Goal: Task Accomplishment & Management: Use online tool/utility

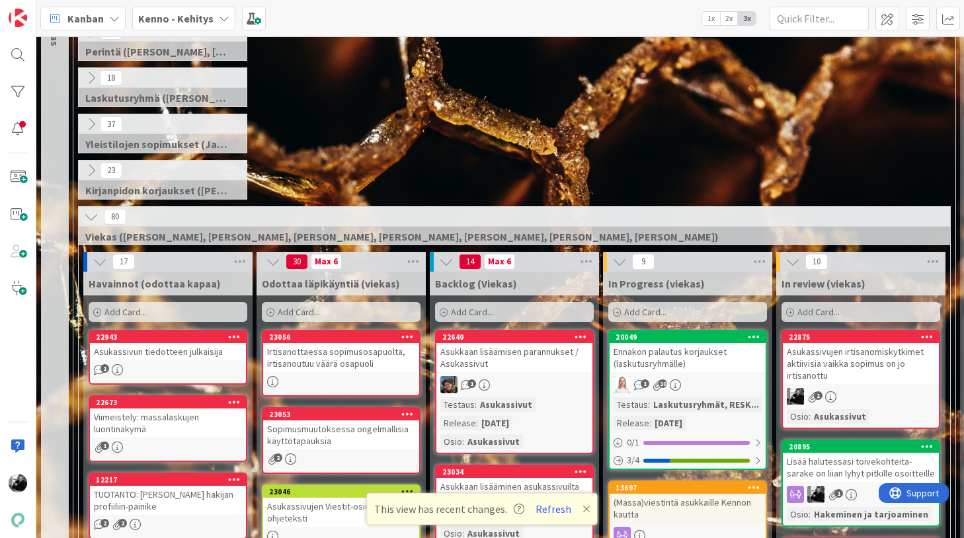
scroll to position [144, 0]
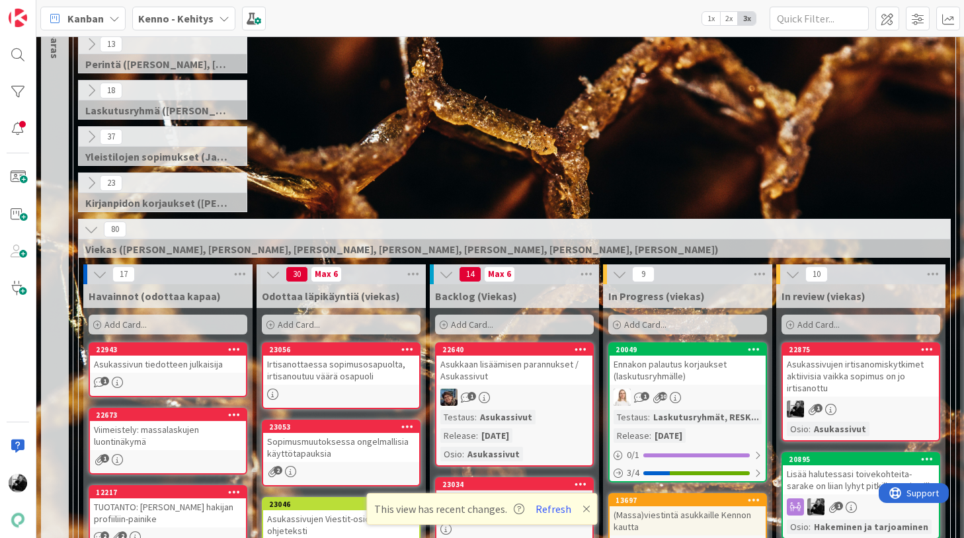
click at [352, 185] on div "23 Kirjanpidon korjaukset ([PERSON_NAME], JaakkoHä)" at bounding box center [514, 196] width 877 height 46
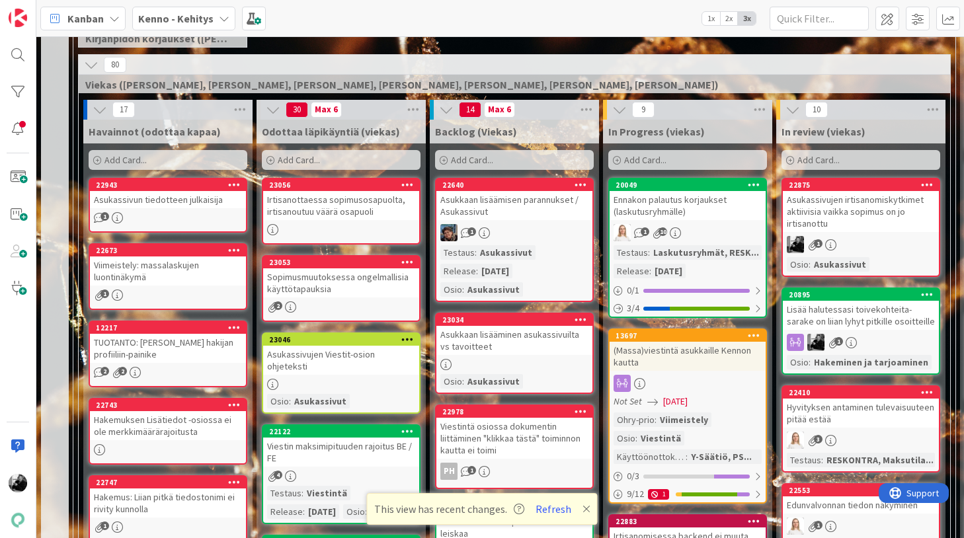
scroll to position [223, 0]
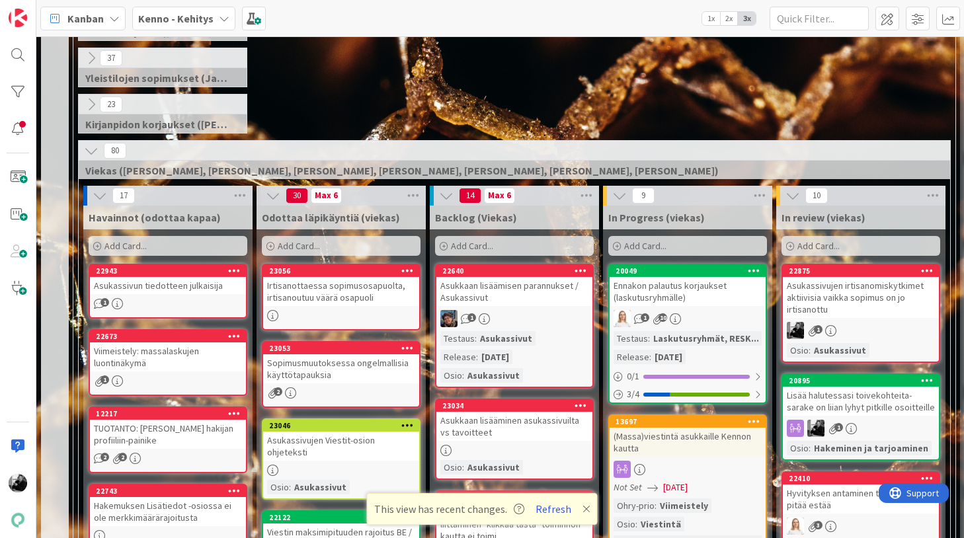
click at [193, 290] on div "Asukassivun tiedotteen julkaisija" at bounding box center [168, 285] width 156 height 17
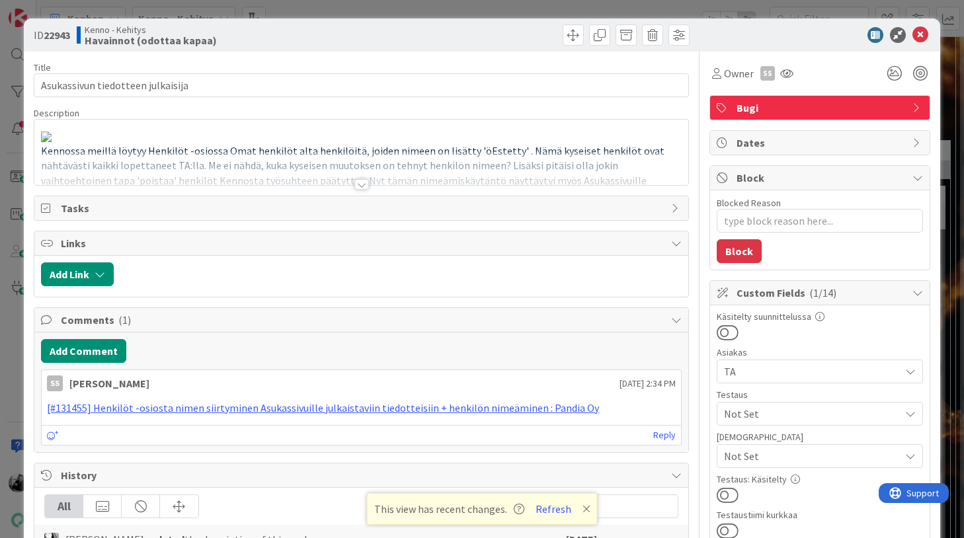
click at [362, 183] on div at bounding box center [361, 184] width 15 height 11
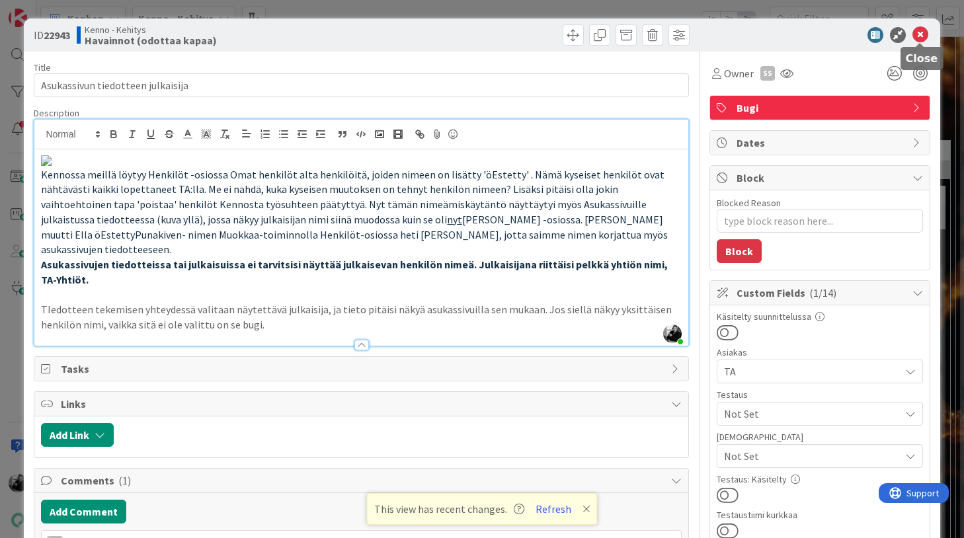
click at [911, 32] on div at bounding box center [813, 35] width 234 height 16
click at [917, 38] on icon at bounding box center [920, 35] width 16 height 16
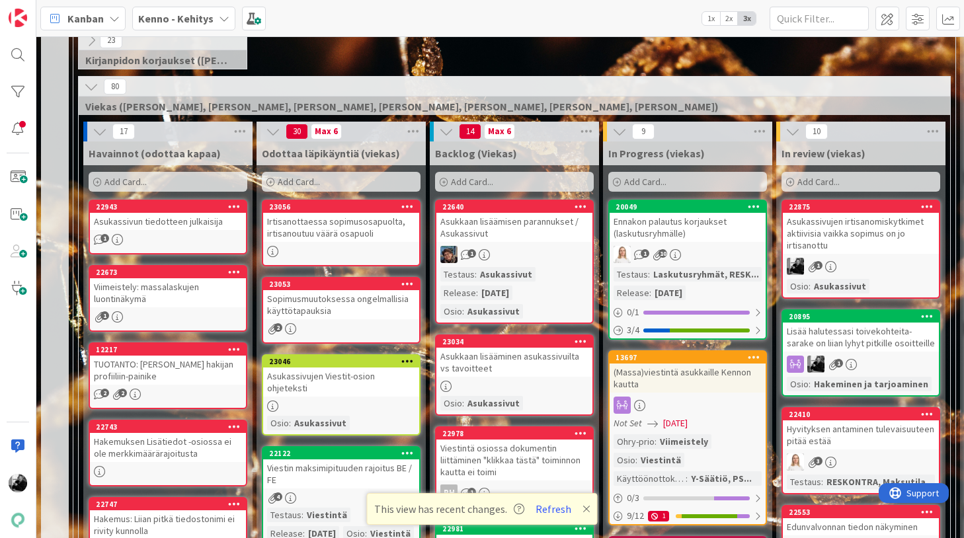
scroll to position [288, 0]
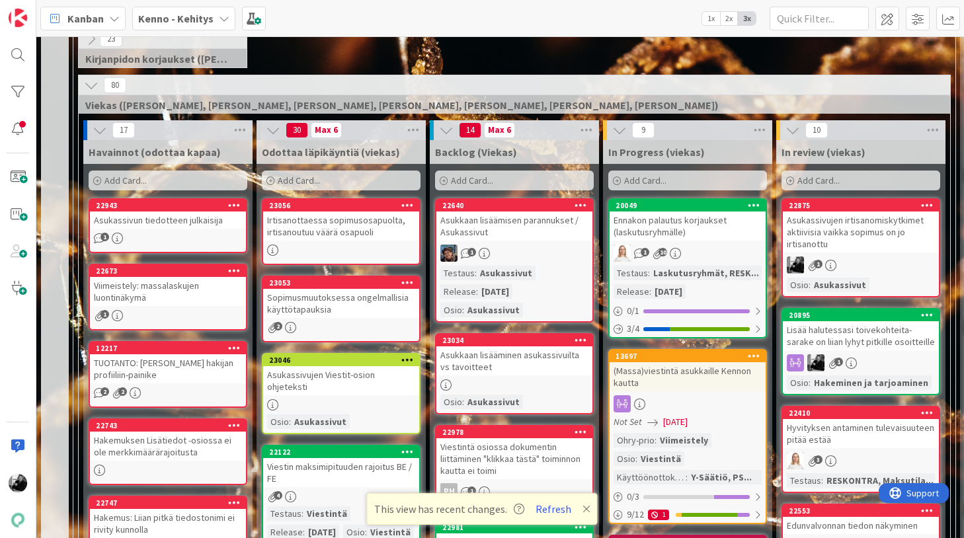
click at [526, 221] on div "Asukkaan lisäämisen parannukset / Asukassivut" at bounding box center [514, 226] width 156 height 29
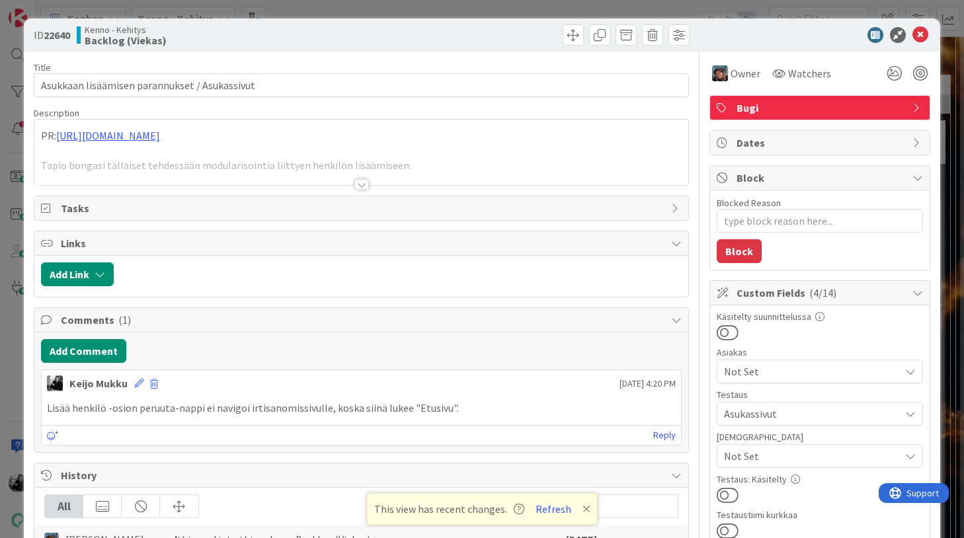
click at [359, 181] on div at bounding box center [361, 184] width 15 height 11
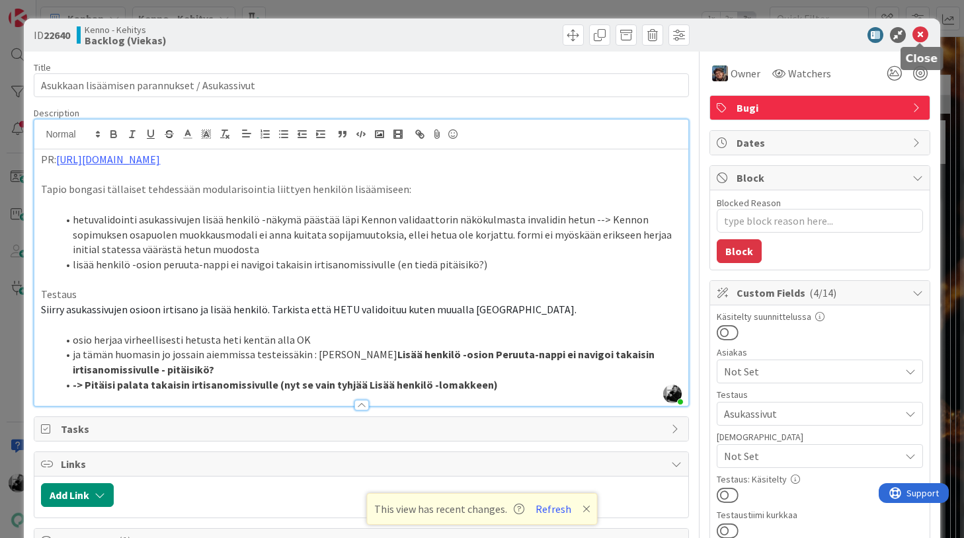
click at [919, 38] on icon at bounding box center [920, 35] width 16 height 16
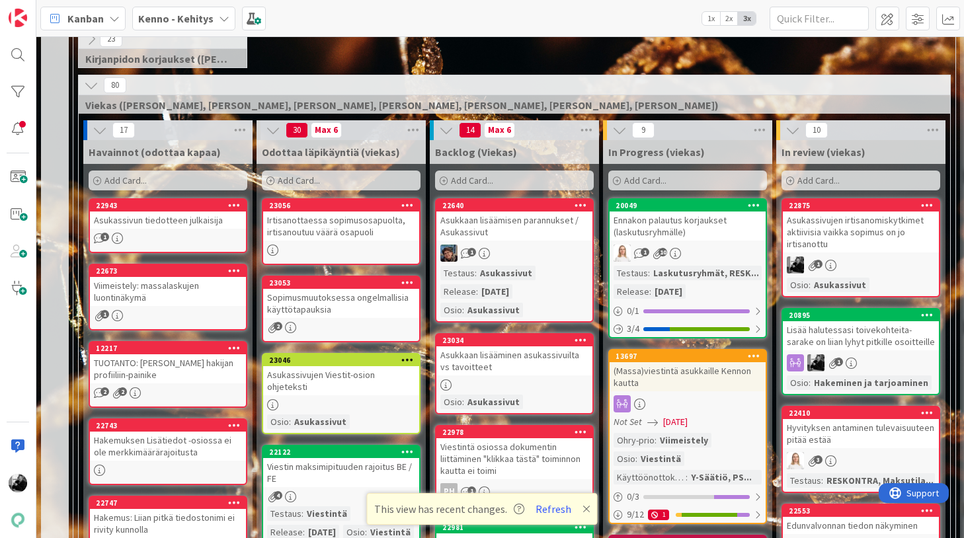
click at [529, 235] on div "Asukkaan lisäämisen parannukset / Asukassivut" at bounding box center [514, 226] width 156 height 29
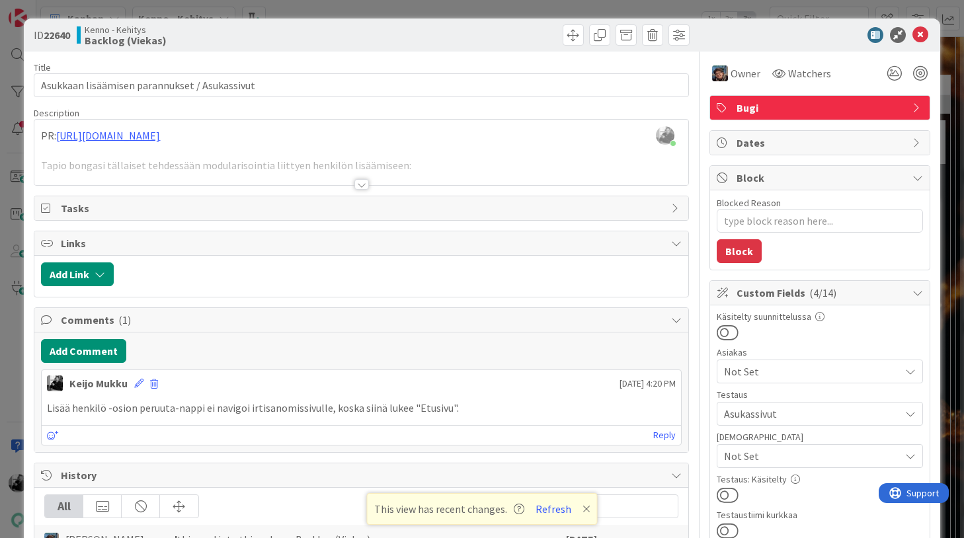
click at [368, 184] on div at bounding box center [361, 184] width 15 height 11
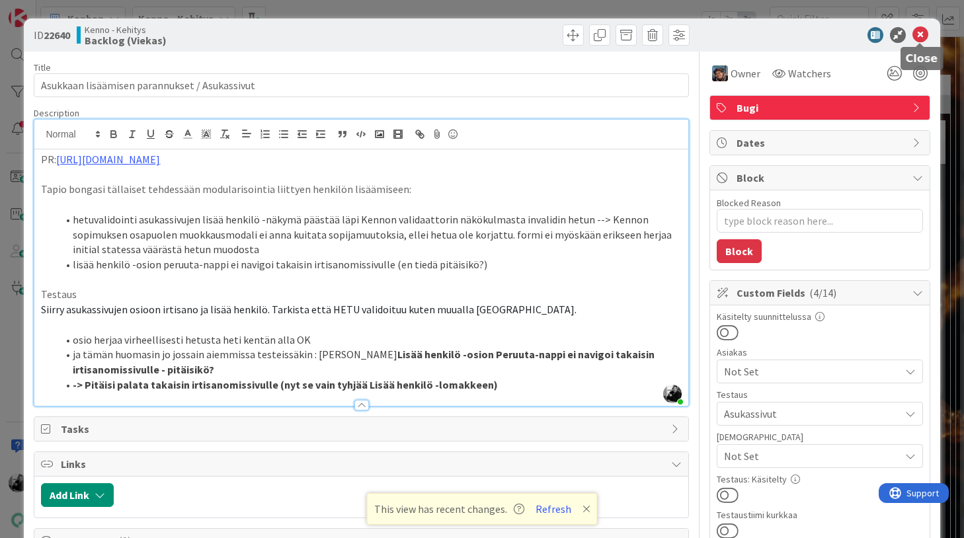
click at [920, 36] on icon at bounding box center [920, 35] width 16 height 16
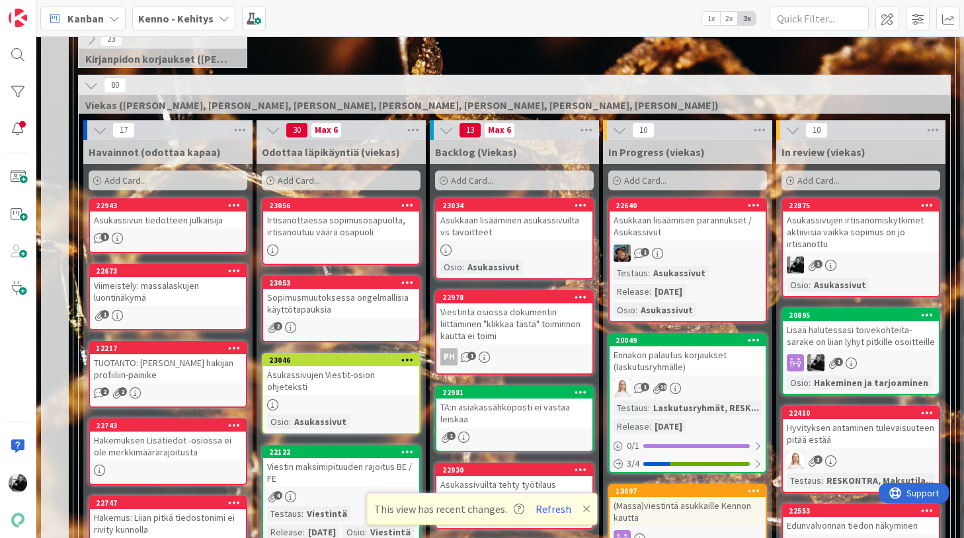
click at [707, 227] on div "Asukkaan lisäämisen parannukset / Asukassivut" at bounding box center [688, 226] width 156 height 29
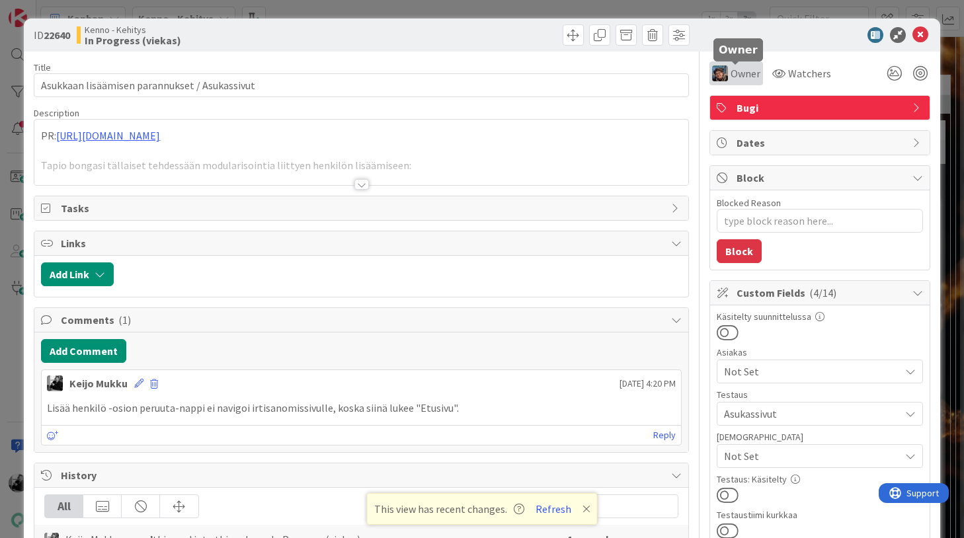
click at [741, 75] on span "Owner" at bounding box center [745, 73] width 30 height 16
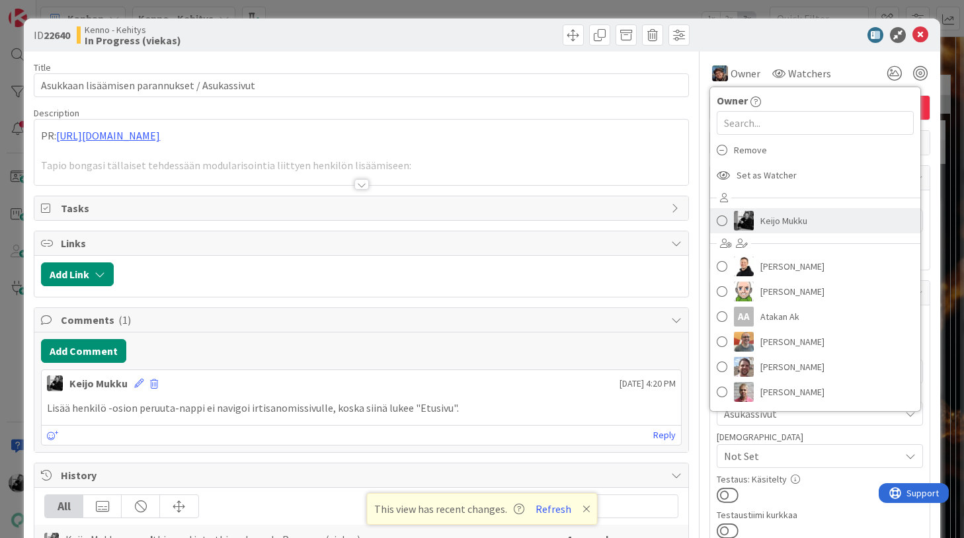
click at [767, 216] on span "Keijo Mukku" at bounding box center [783, 221] width 47 height 20
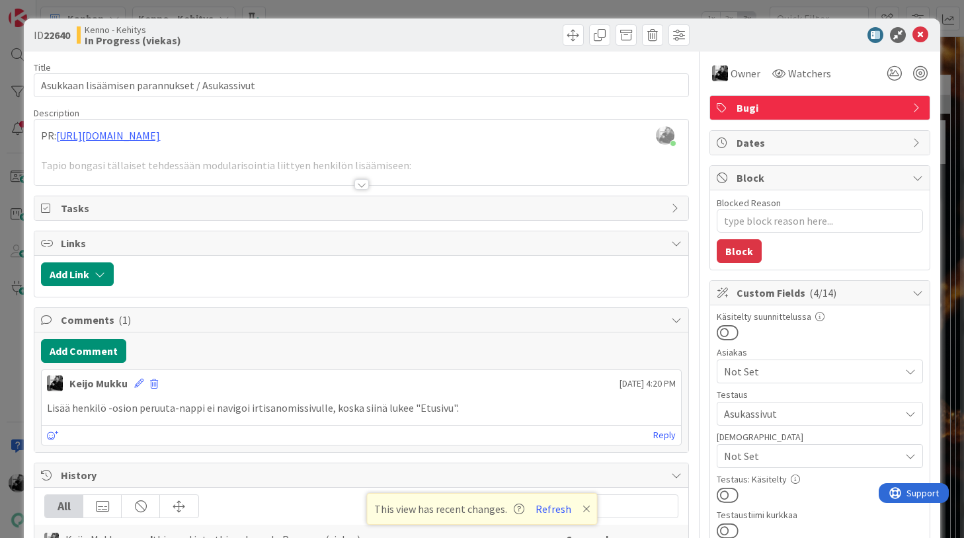
type textarea "x"
click at [918, 30] on icon at bounding box center [920, 35] width 16 height 16
